Goal: Book appointment/travel/reservation

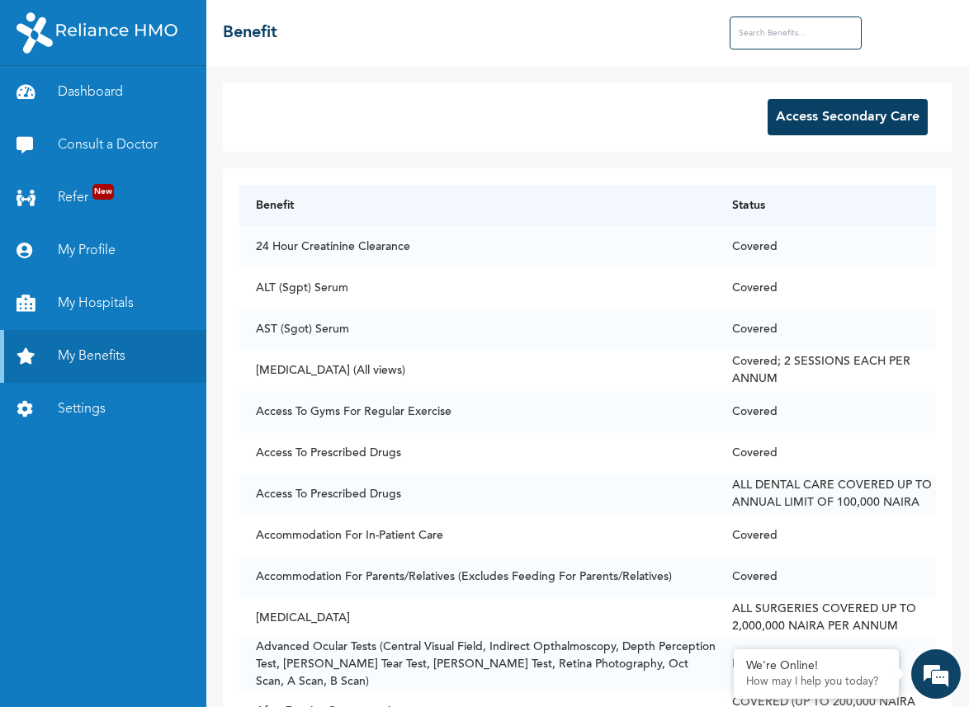
click at [822, 113] on button "Access Secondary Care" at bounding box center [847, 117] width 160 height 36
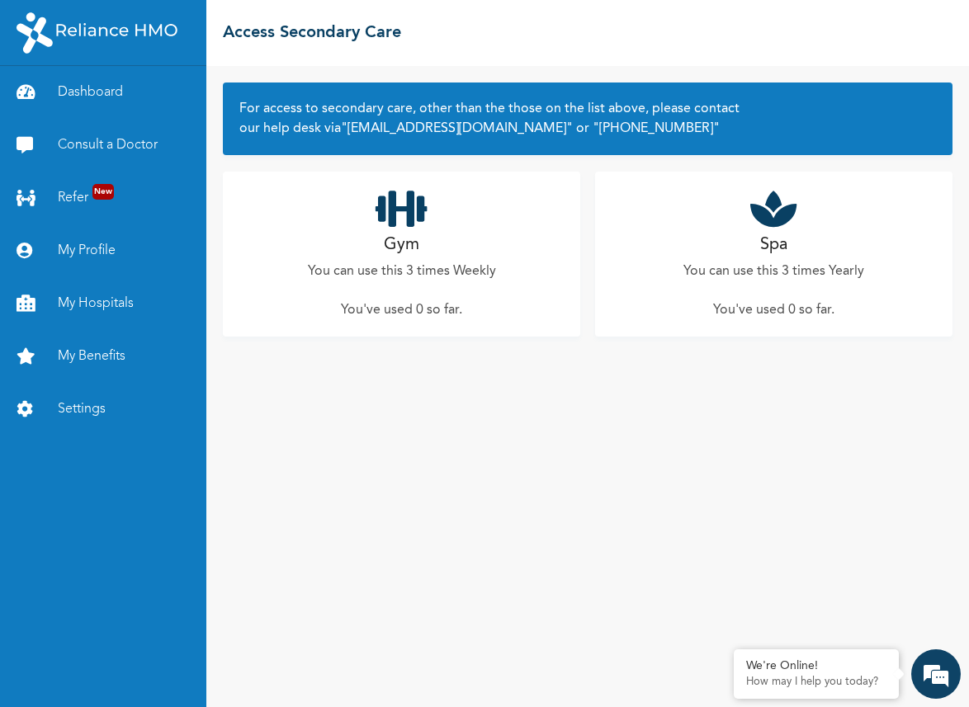
click at [741, 245] on div "Spa You can use this 3 times Yearly You've used 0 so far ." at bounding box center [773, 254] width 357 height 165
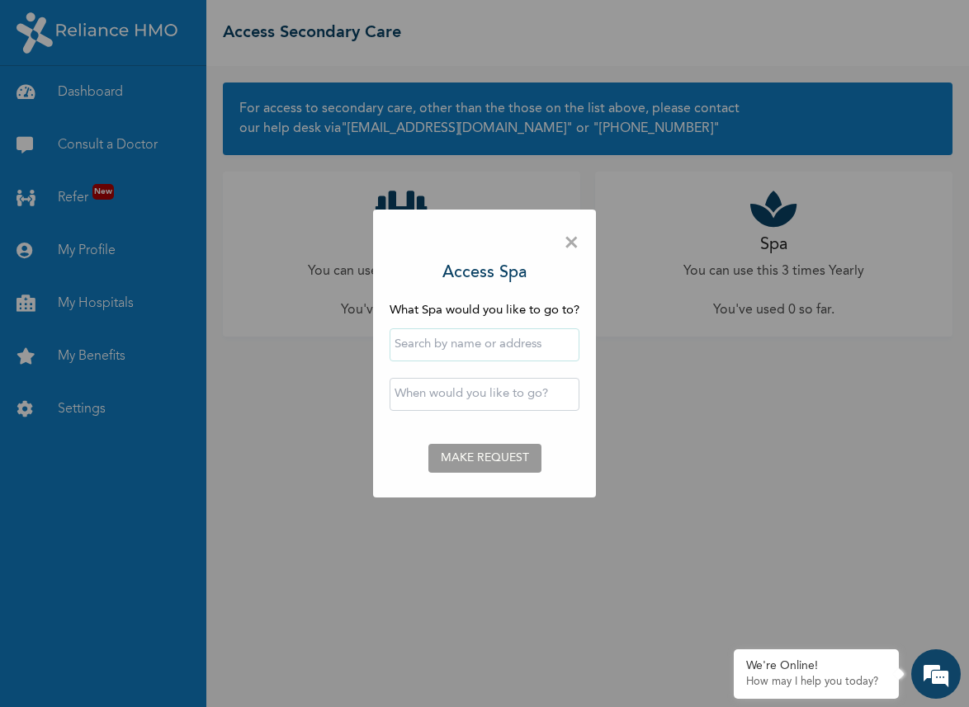
click at [418, 346] on input "text" at bounding box center [484, 344] width 190 height 33
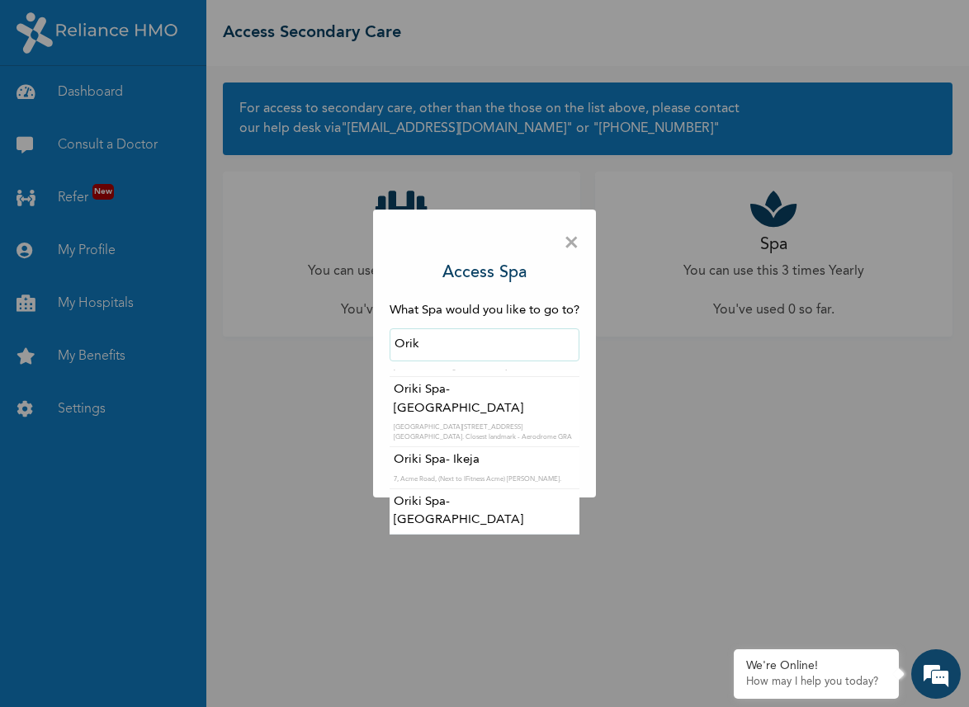
scroll to position [248, 0]
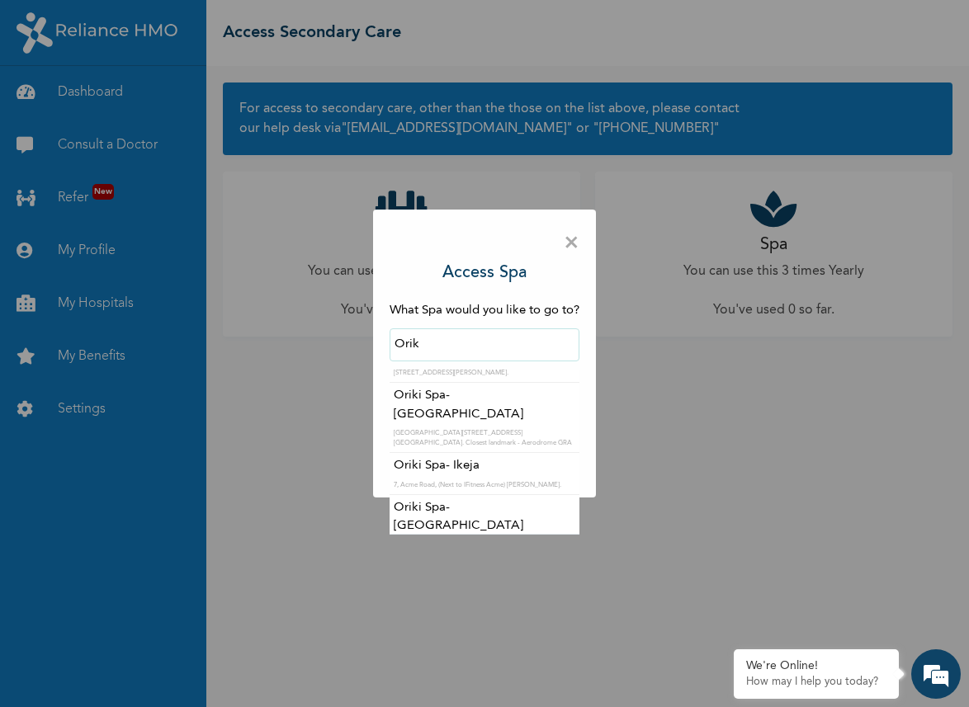
type input "Oriki Spa- Ikeja"
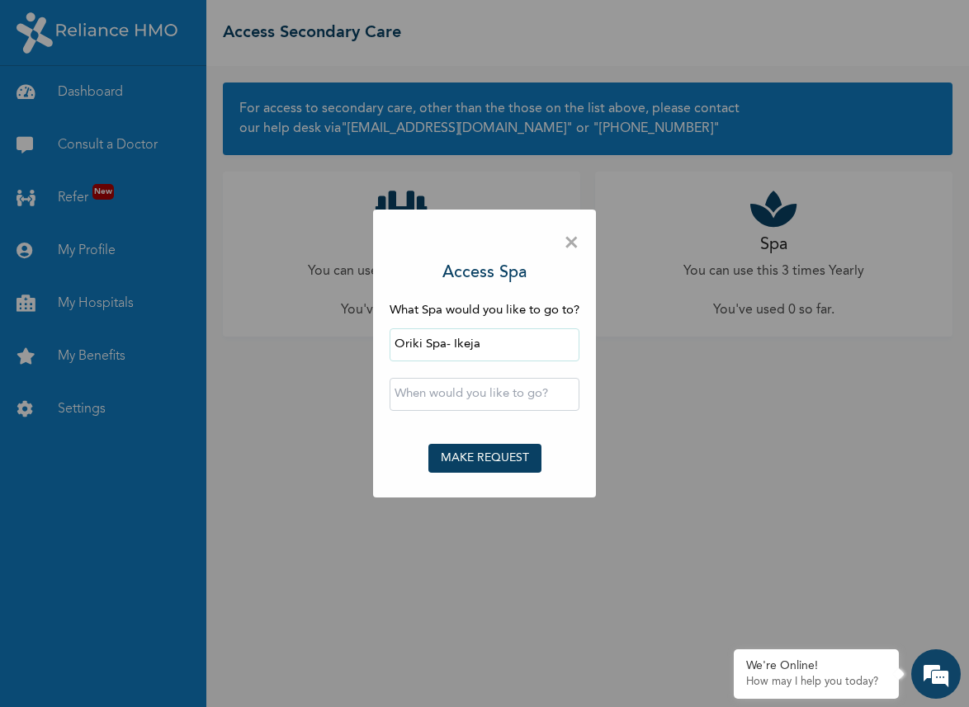
click at [491, 397] on input "text" at bounding box center [484, 394] width 190 height 33
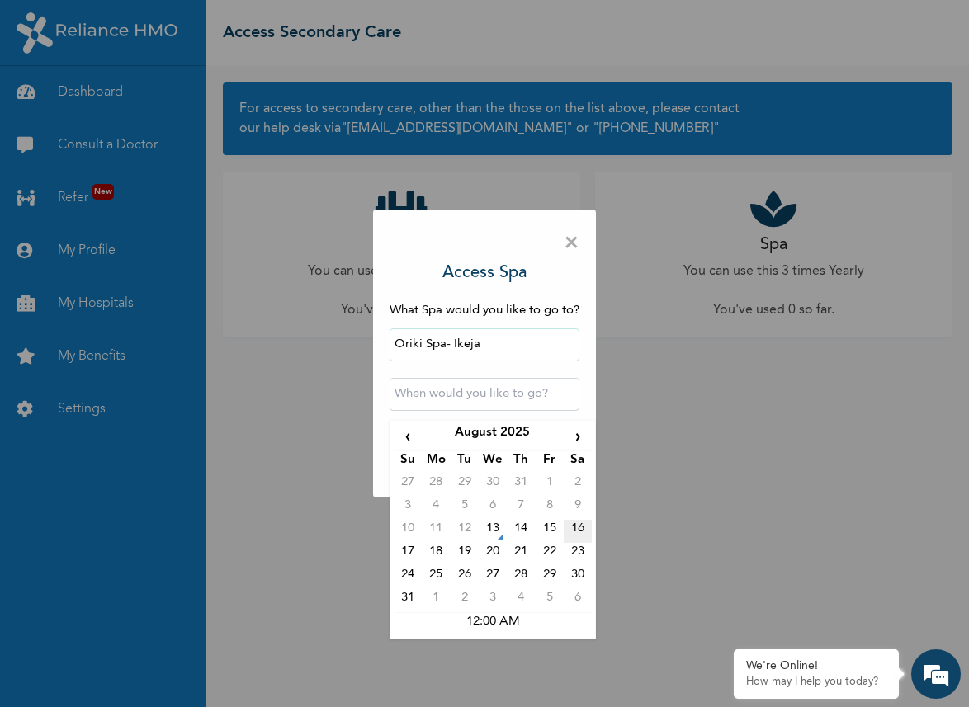
click at [576, 531] on td "16" at bounding box center [578, 531] width 28 height 23
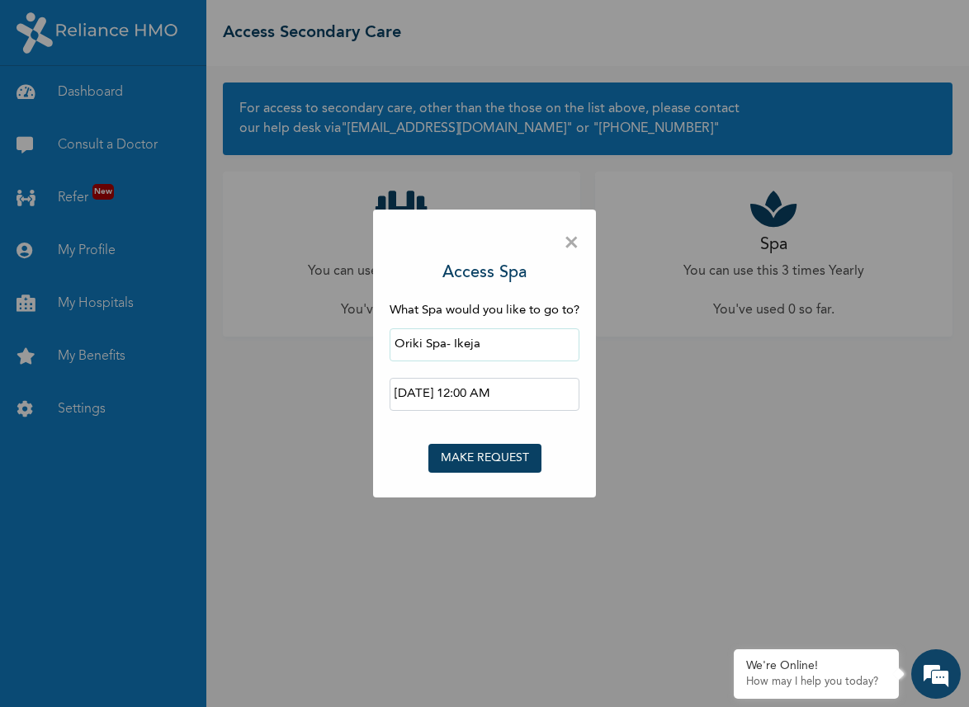
click at [507, 387] on input "[DATE] 12:00 AM" at bounding box center [484, 394] width 190 height 33
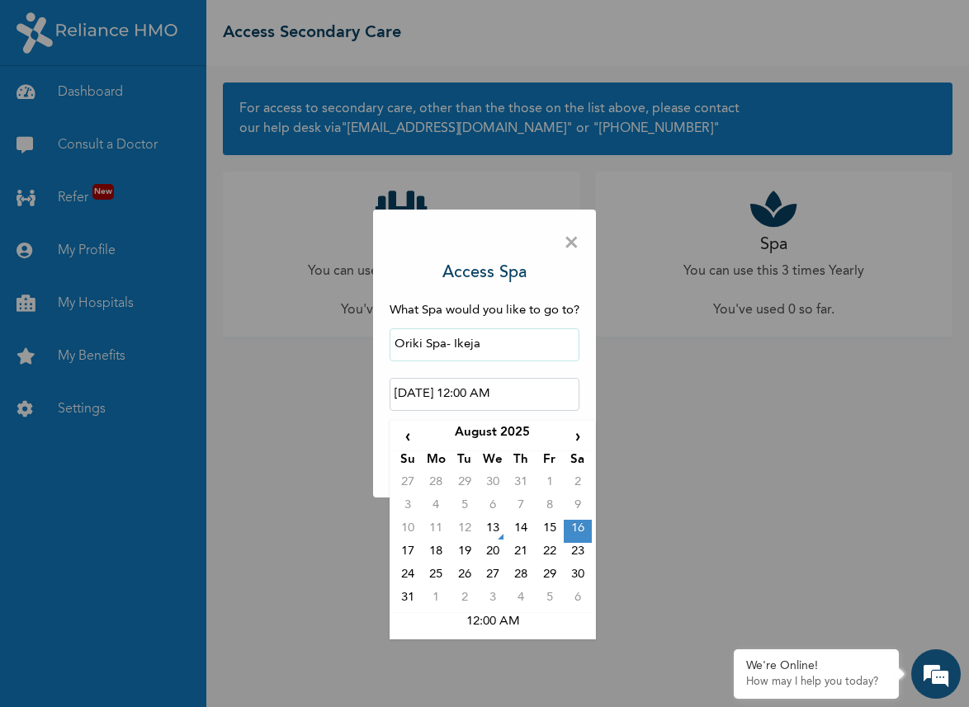
click at [519, 392] on input "[DATE] 12:00 AM" at bounding box center [484, 394] width 190 height 33
click at [489, 611] on td "3" at bounding box center [493, 600] width 28 height 23
click at [518, 394] on input "[DATE] 12:00 AM" at bounding box center [484, 394] width 190 height 33
click at [574, 505] on td "13" at bounding box center [578, 508] width 28 height 23
click at [503, 380] on input "[DATE] 12:00 AM" at bounding box center [484, 394] width 190 height 33
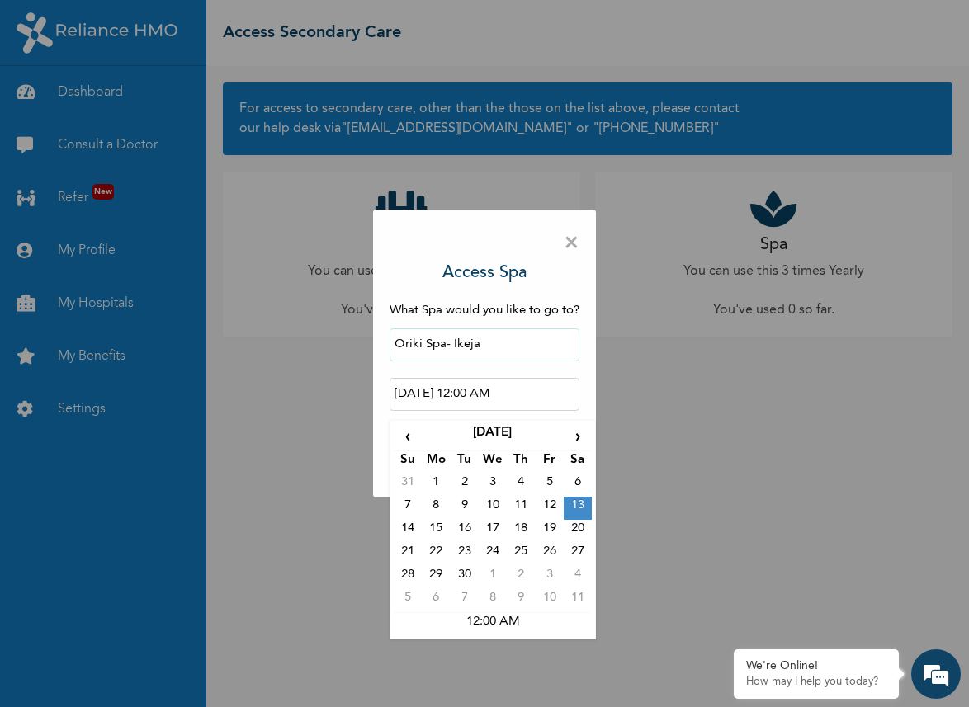
click at [515, 401] on input "[DATE] 12:00 AM" at bounding box center [484, 394] width 190 height 33
click at [493, 620] on td "12:00 AM" at bounding box center [493, 623] width 198 height 23
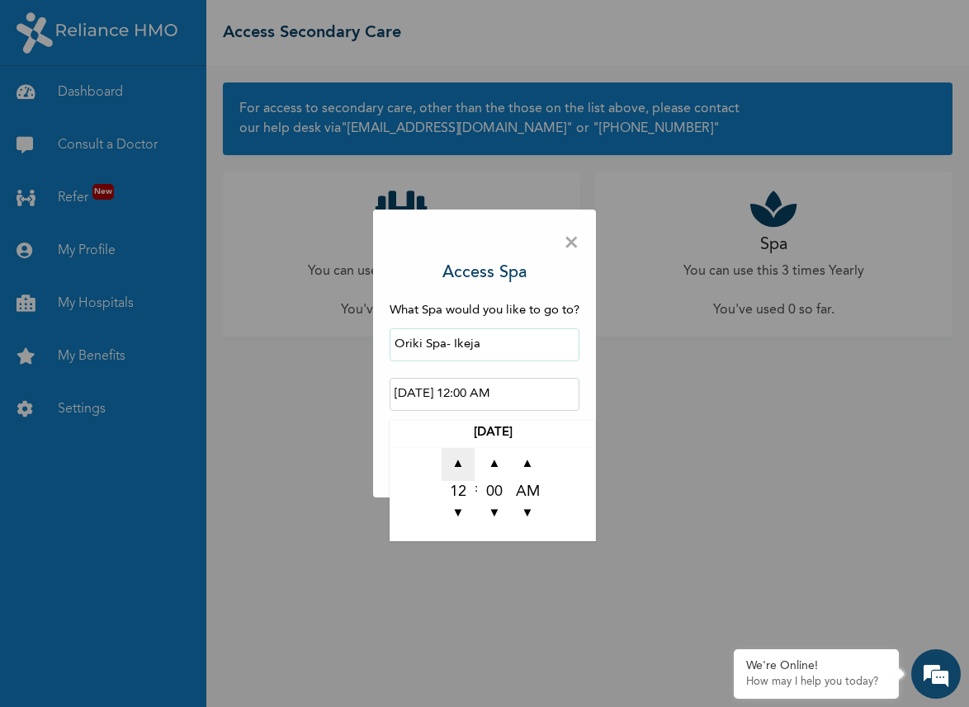
click at [457, 465] on span "▲" at bounding box center [457, 464] width 33 height 33
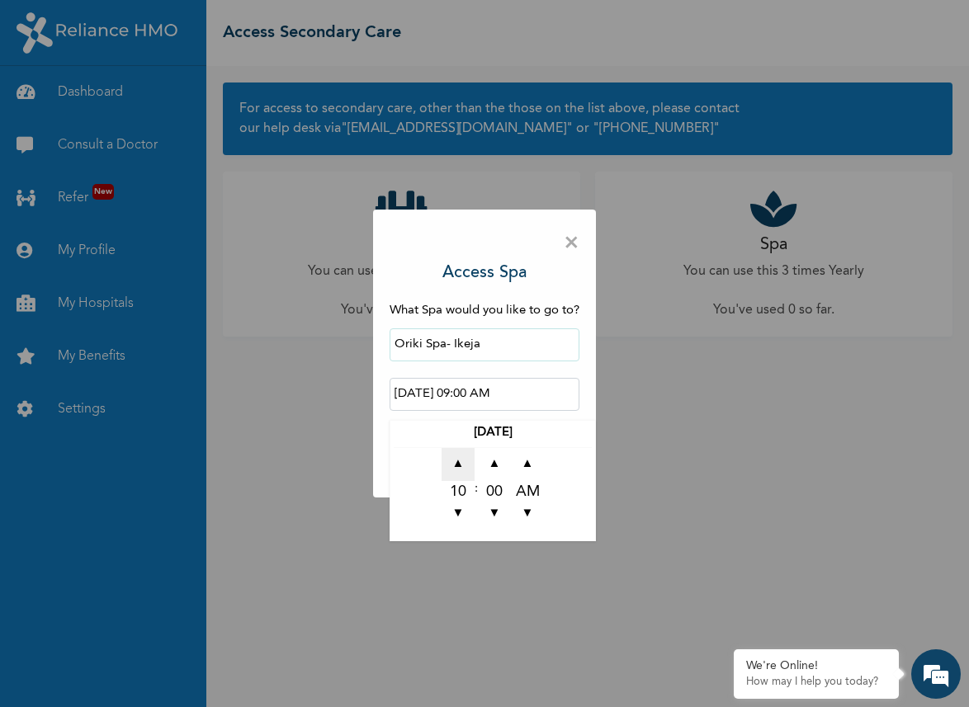
click at [457, 465] on span "▲" at bounding box center [457, 464] width 33 height 33
click at [578, 458] on td "▲ 11 ▼ : ▲ 00 ▼ ▲ AM ▼" at bounding box center [493, 492] width 198 height 90
click at [379, 431] on div "× Access Spa What Spa would you like to go to? Oriki Spa- Ikeja [DATE] 11:00 AM…" at bounding box center [484, 354] width 223 height 289
click at [450, 395] on input "[DATE] 11:00 AM" at bounding box center [484, 394] width 190 height 33
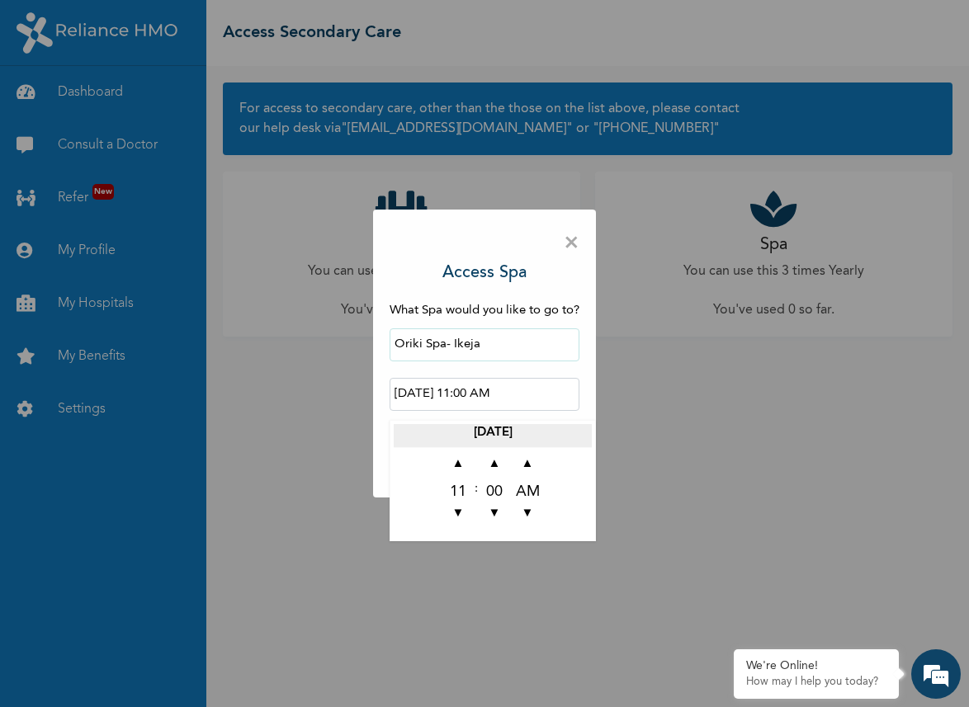
click at [502, 428] on th "[DATE]" at bounding box center [493, 435] width 198 height 23
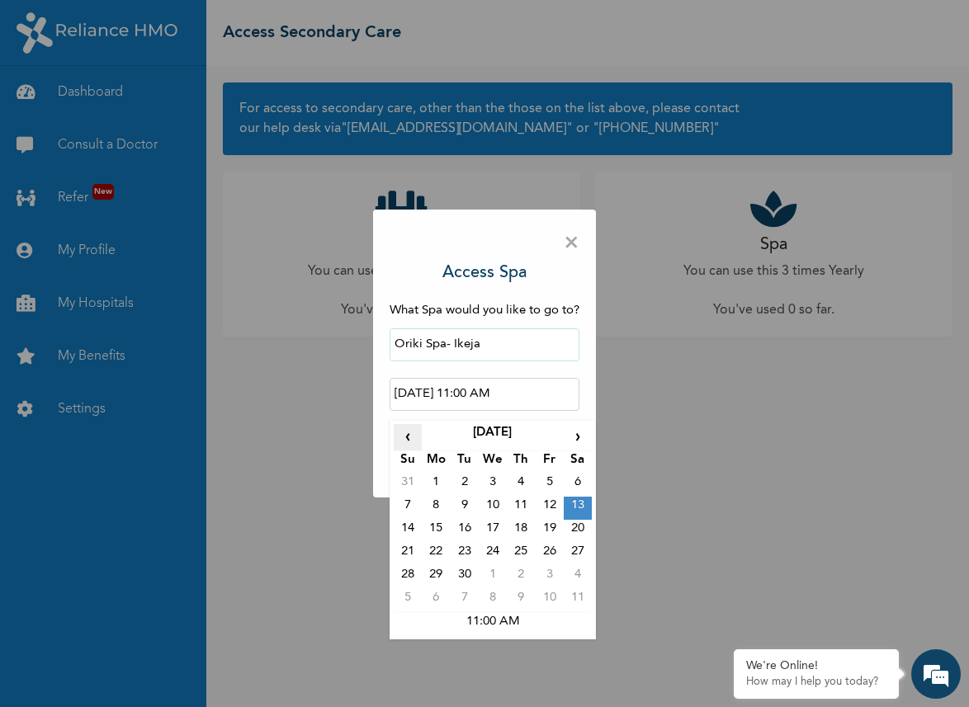
click at [410, 432] on span "‹" at bounding box center [408, 437] width 28 height 26
click at [576, 537] on td "16" at bounding box center [578, 531] width 28 height 23
type input "[DATE] 11:00 AM"
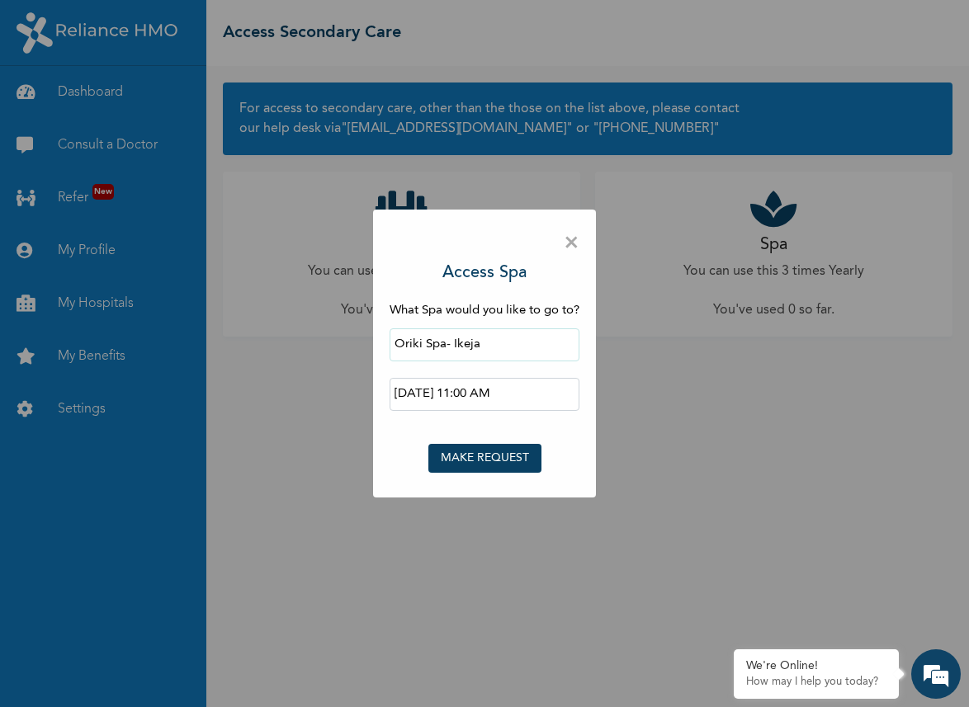
click at [538, 389] on input "[DATE] 11:00 AM" at bounding box center [484, 394] width 190 height 33
